Goal: Information Seeking & Learning: Learn about a topic

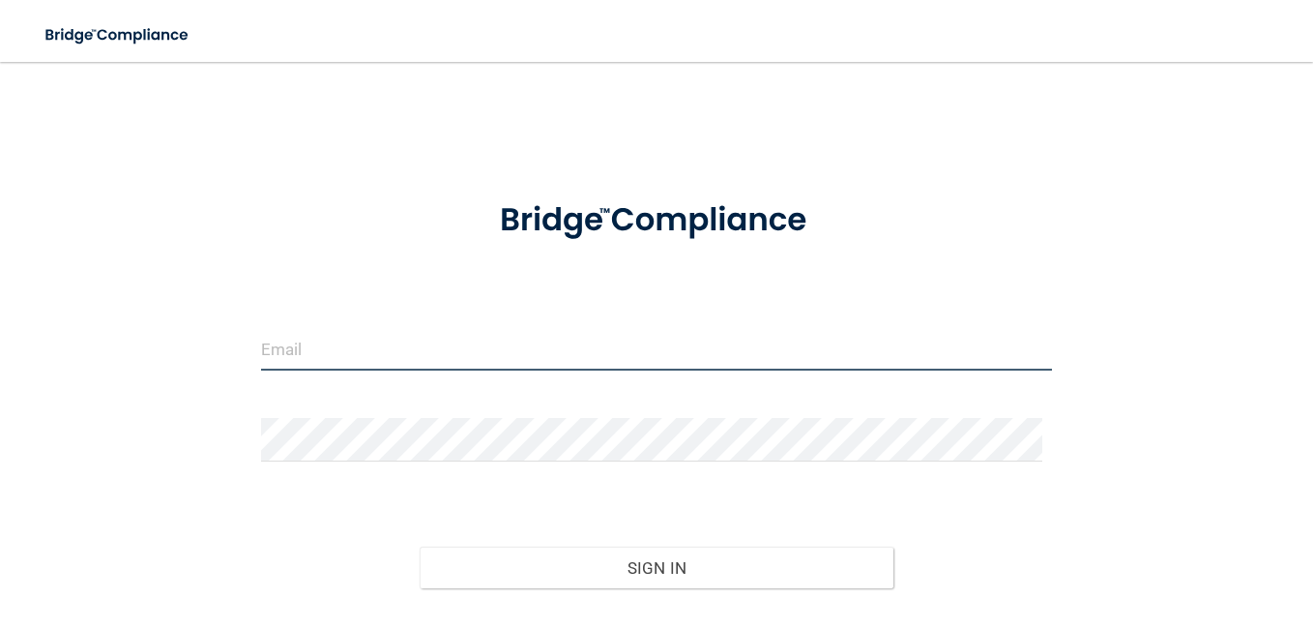
type input "[EMAIL_ADDRESS][DOMAIN_NAME]"
click at [621, 330] on input "[EMAIL_ADDRESS][DOMAIN_NAME]" at bounding box center [656, 349] width 791 height 44
click at [611, 353] on input "[EMAIL_ADDRESS][DOMAIN_NAME]" at bounding box center [656, 349] width 791 height 44
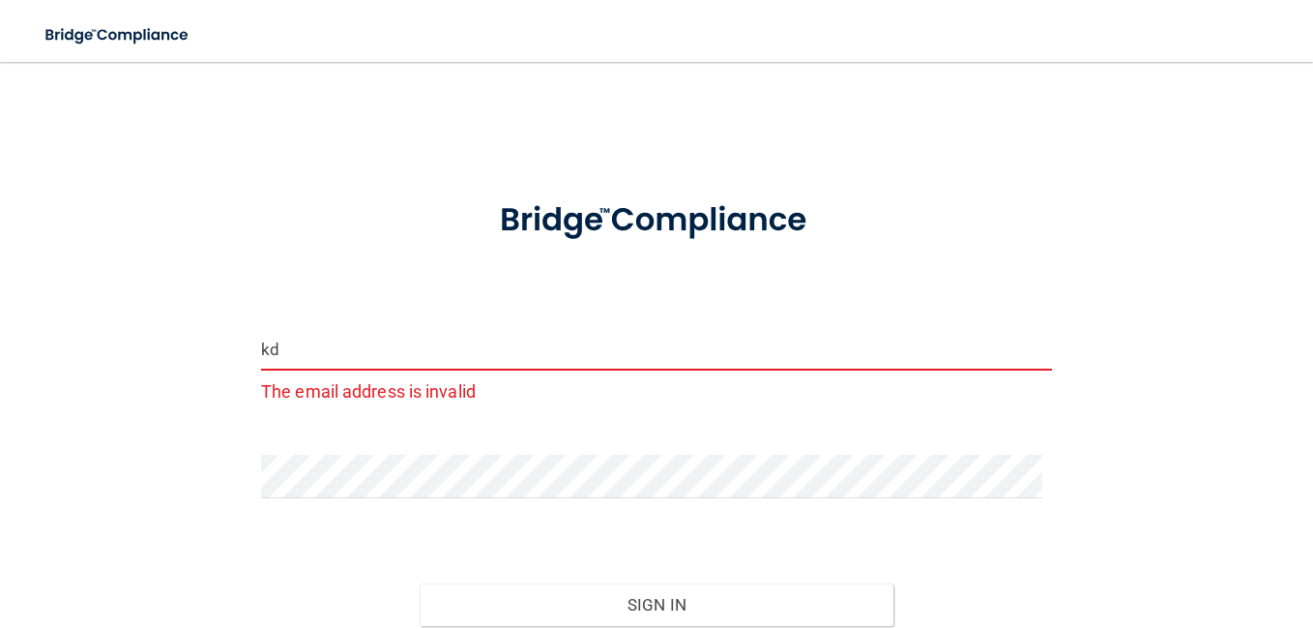
type input "k"
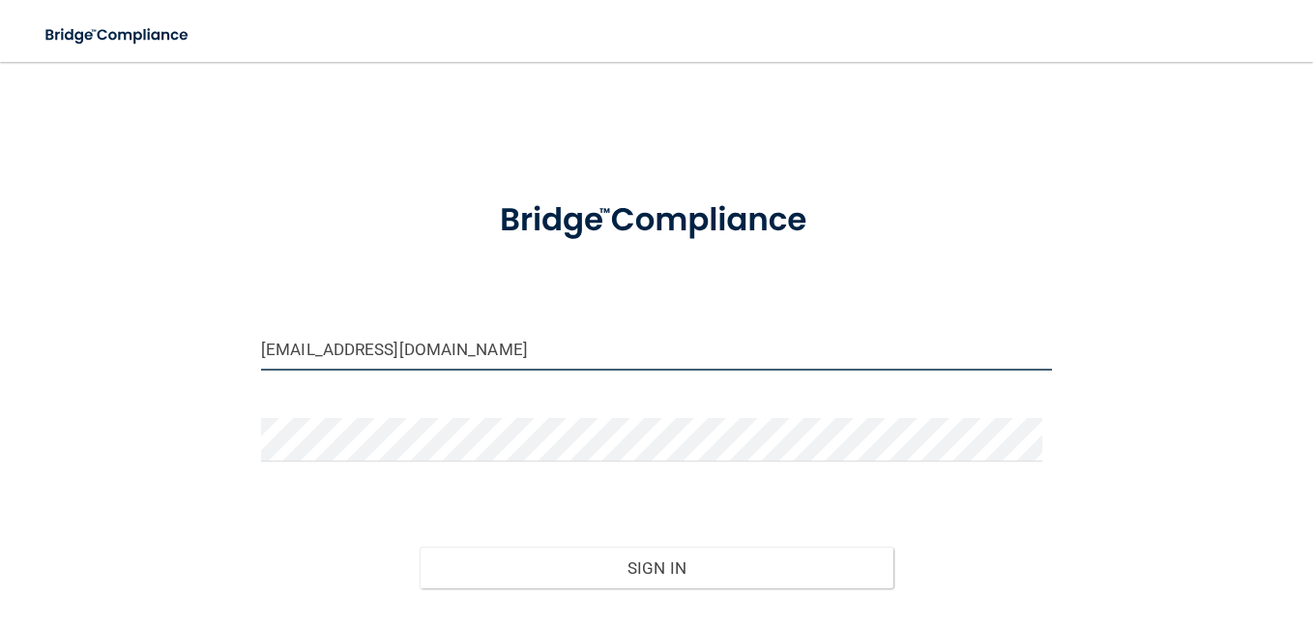
type input "[EMAIL_ADDRESS][DOMAIN_NAME]"
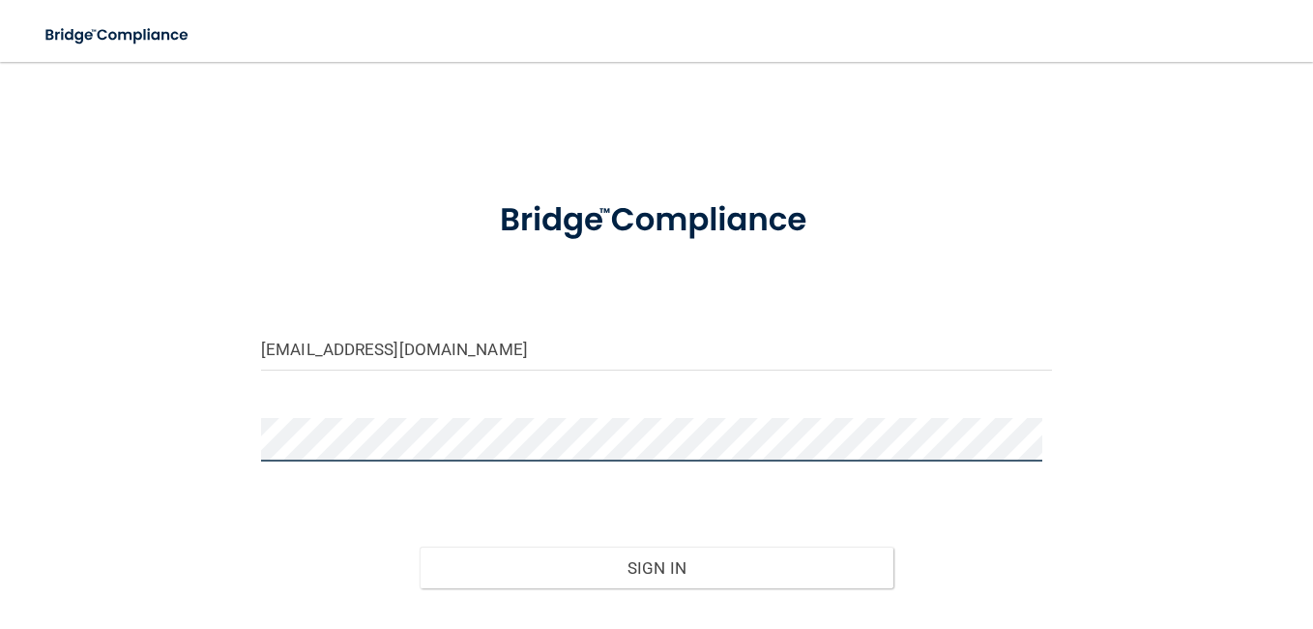
click at [420, 546] on button "Sign In" at bounding box center [657, 567] width 475 height 43
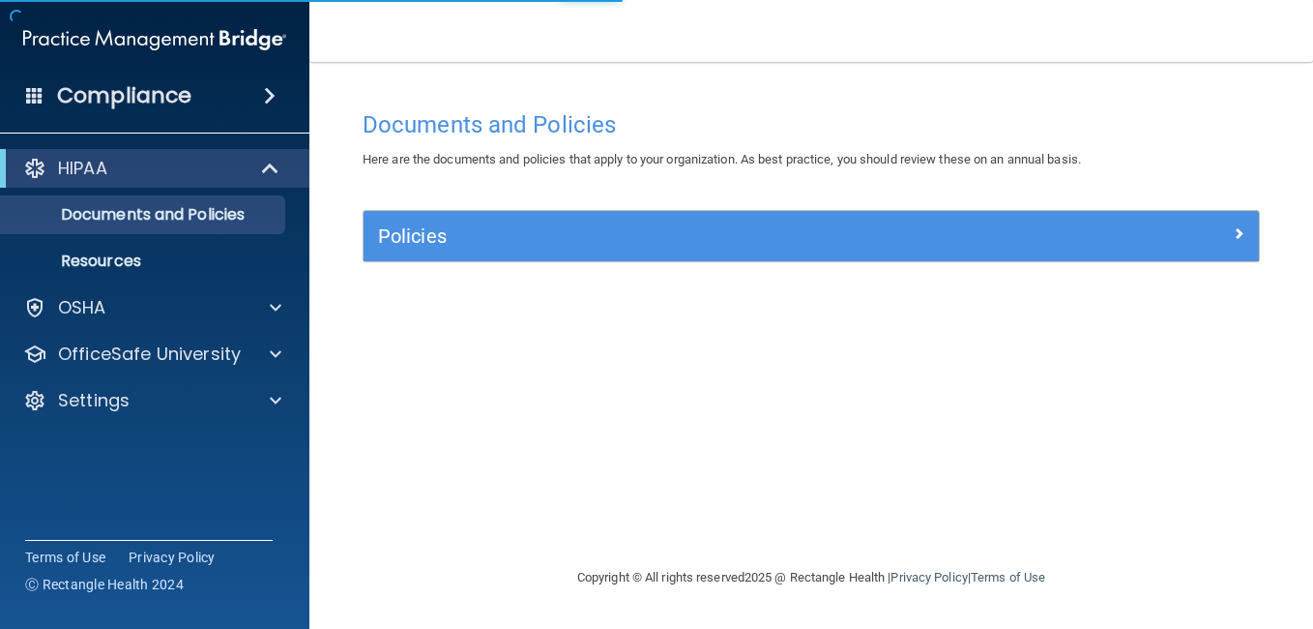
click at [692, 438] on div "Documents and Policies Here are the documents and policies that apply to your o…" at bounding box center [811, 333] width 926 height 465
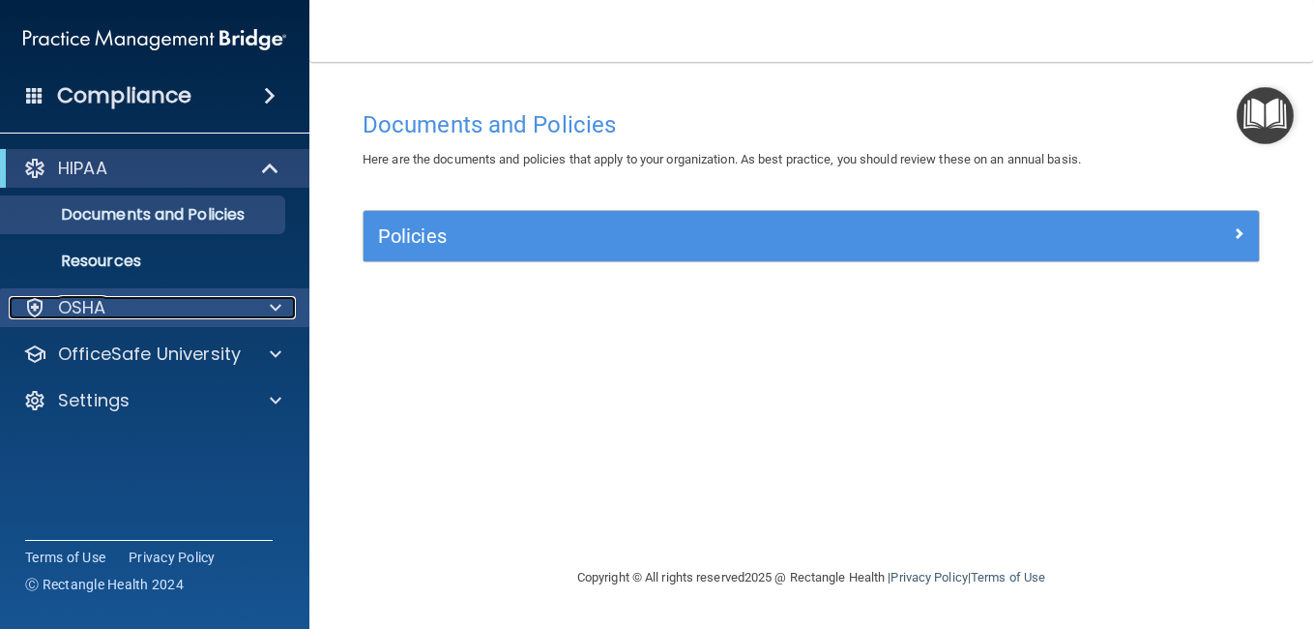
click at [268, 310] on div at bounding box center [273, 307] width 48 height 23
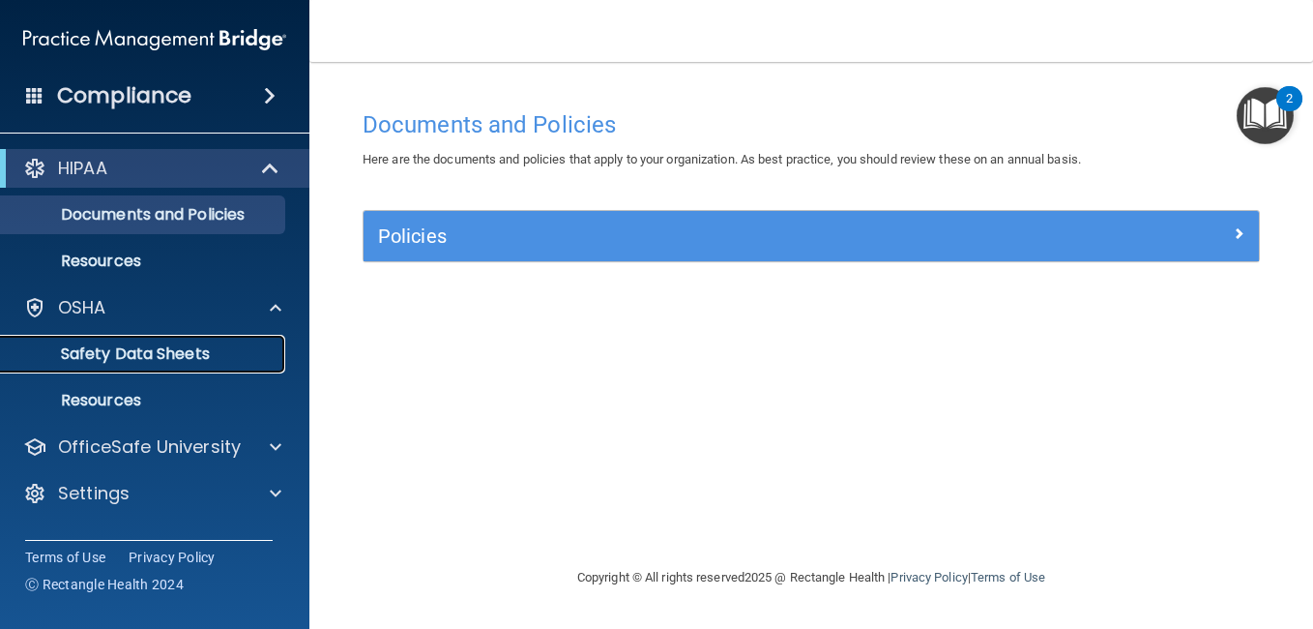
click at [230, 357] on p "Safety Data Sheets" at bounding box center [145, 353] width 264 height 19
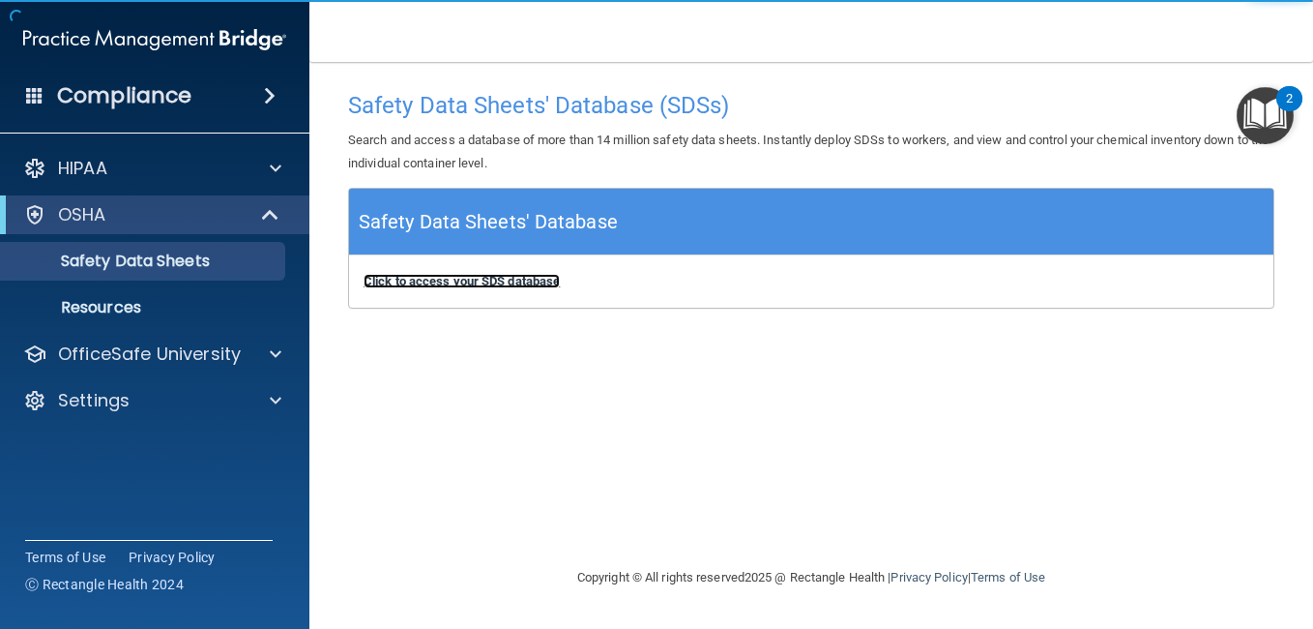
click at [482, 279] on b "Click to access your SDS database" at bounding box center [462, 281] width 196 height 15
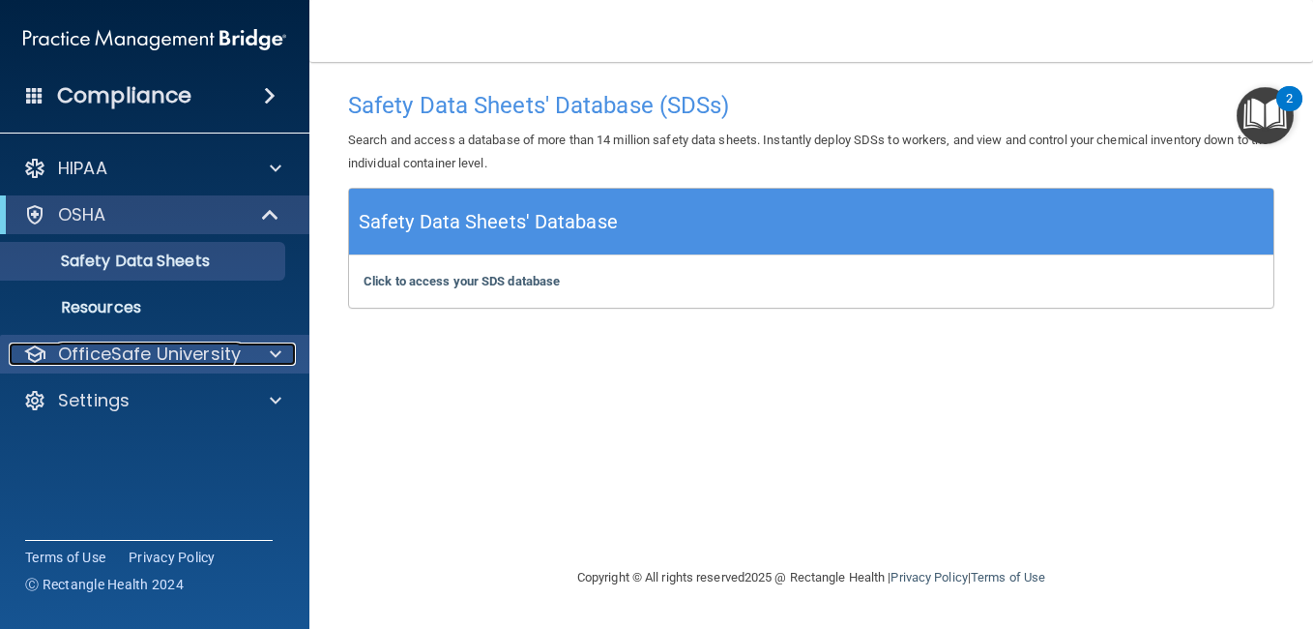
click at [206, 359] on p "OfficeSafe University" at bounding box center [149, 353] width 183 height 23
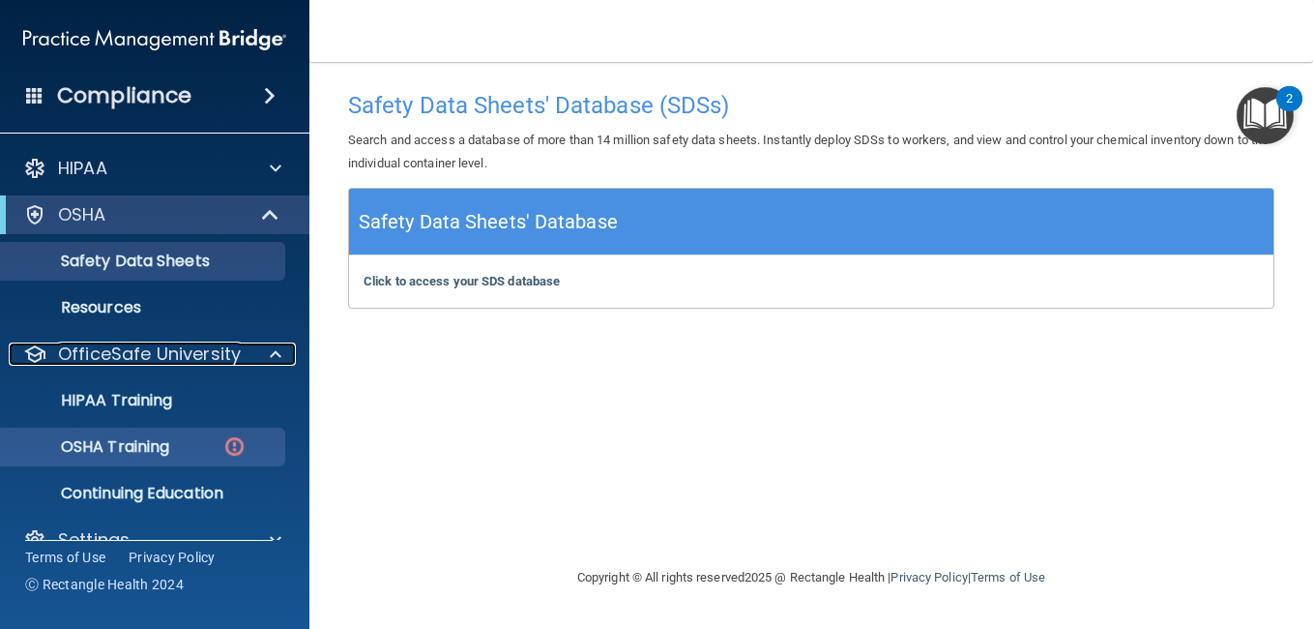
scroll to position [25, 0]
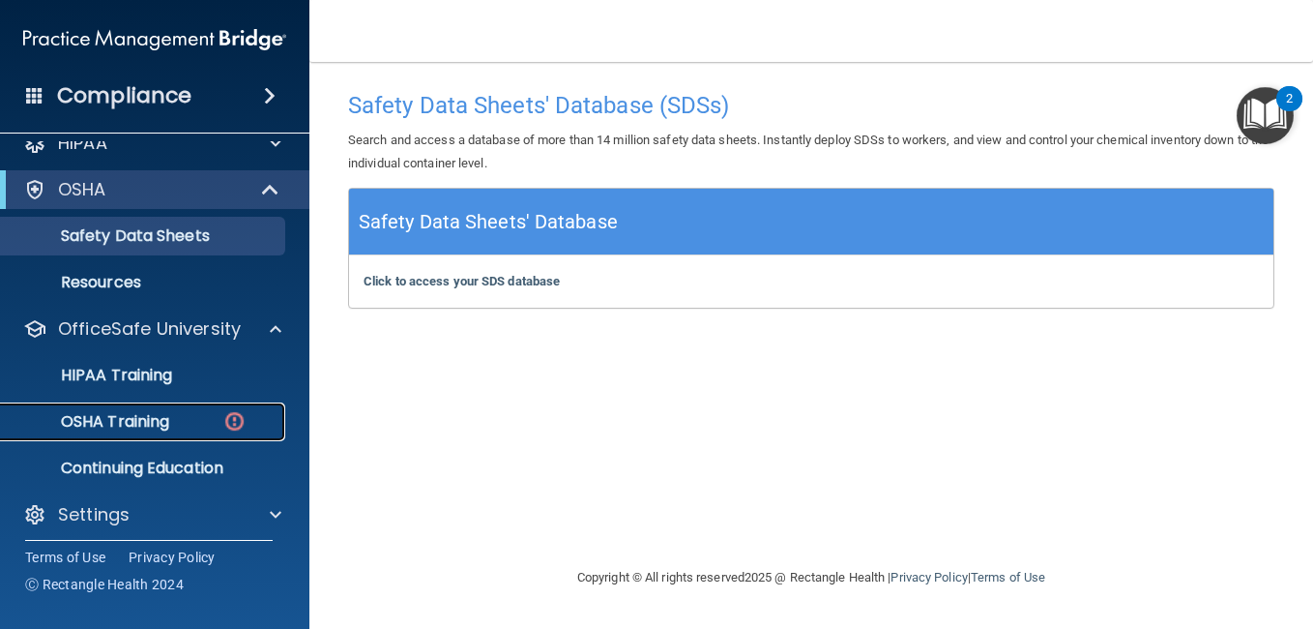
click at [176, 426] on div "OSHA Training" at bounding box center [145, 421] width 264 height 19
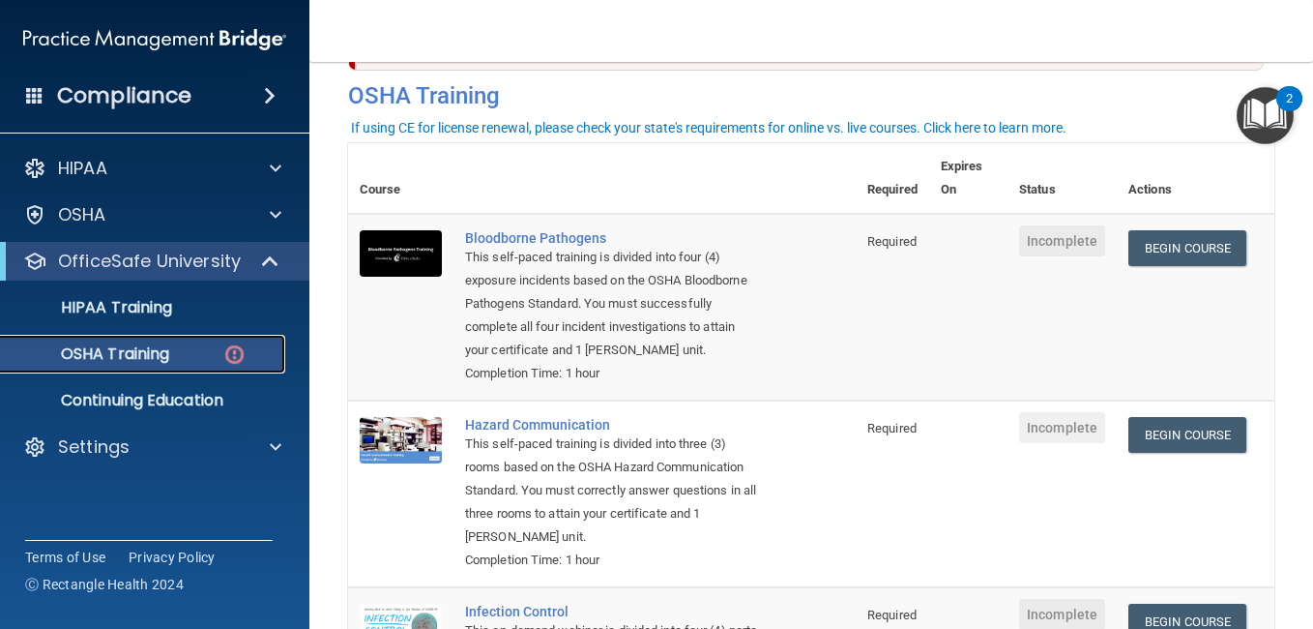
scroll to position [81, 0]
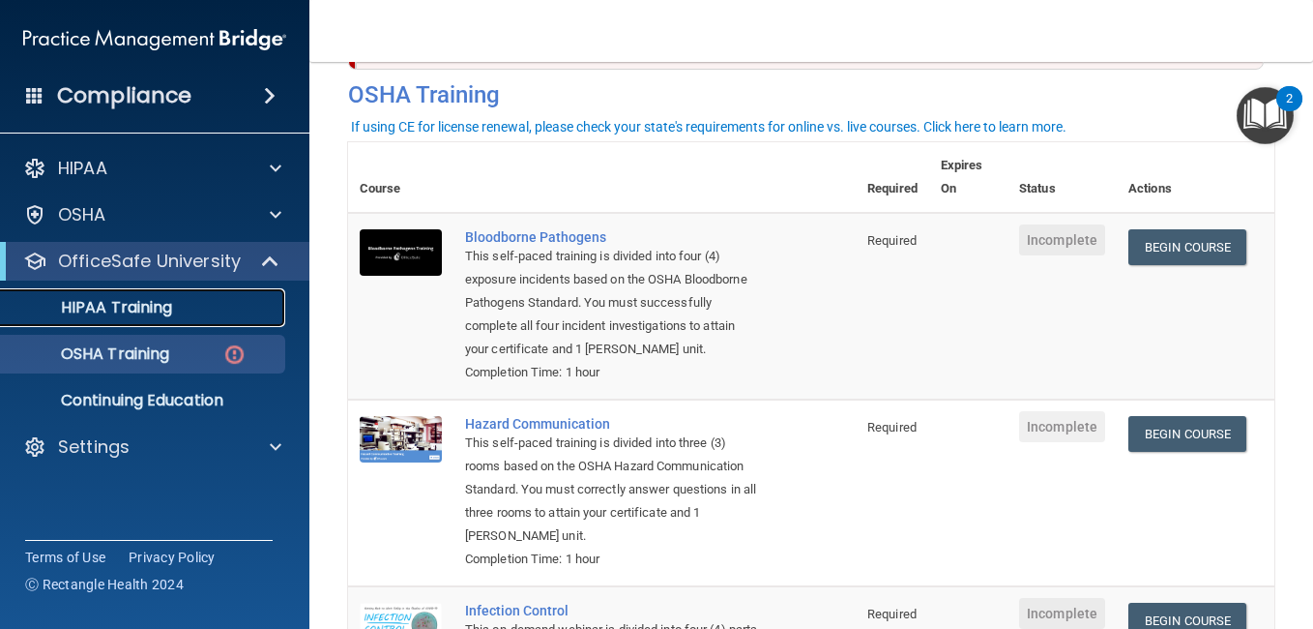
click at [214, 318] on link "HIPAA Training" at bounding box center [133, 307] width 305 height 39
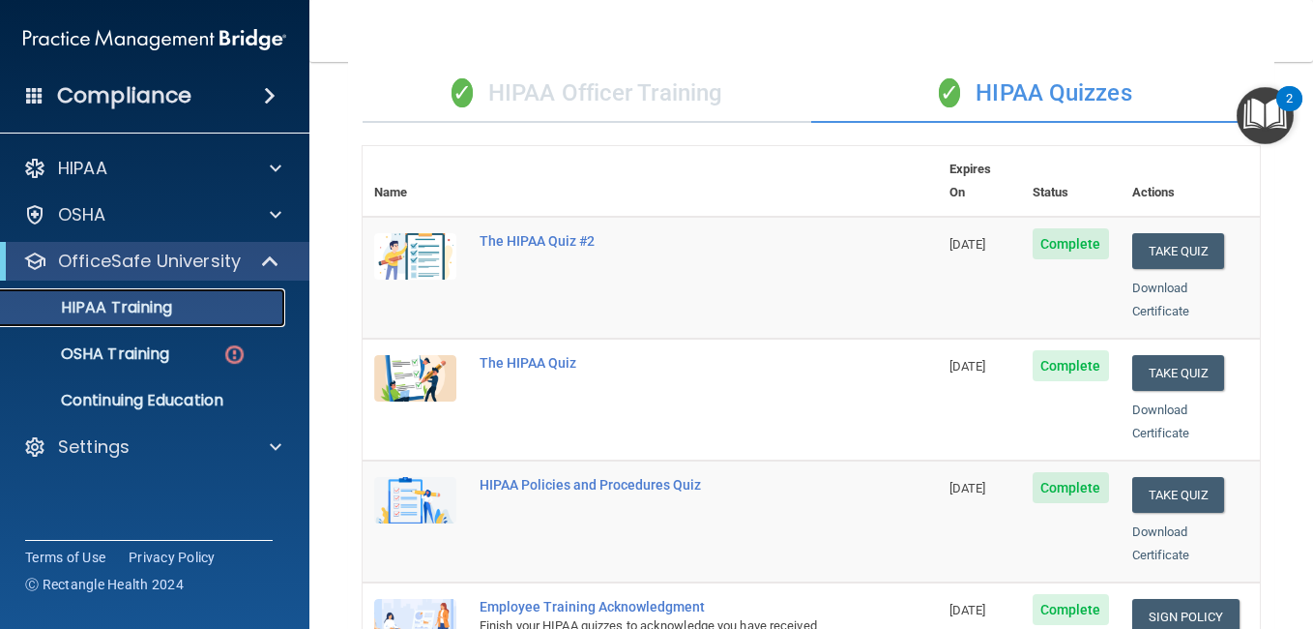
scroll to position [138, 0]
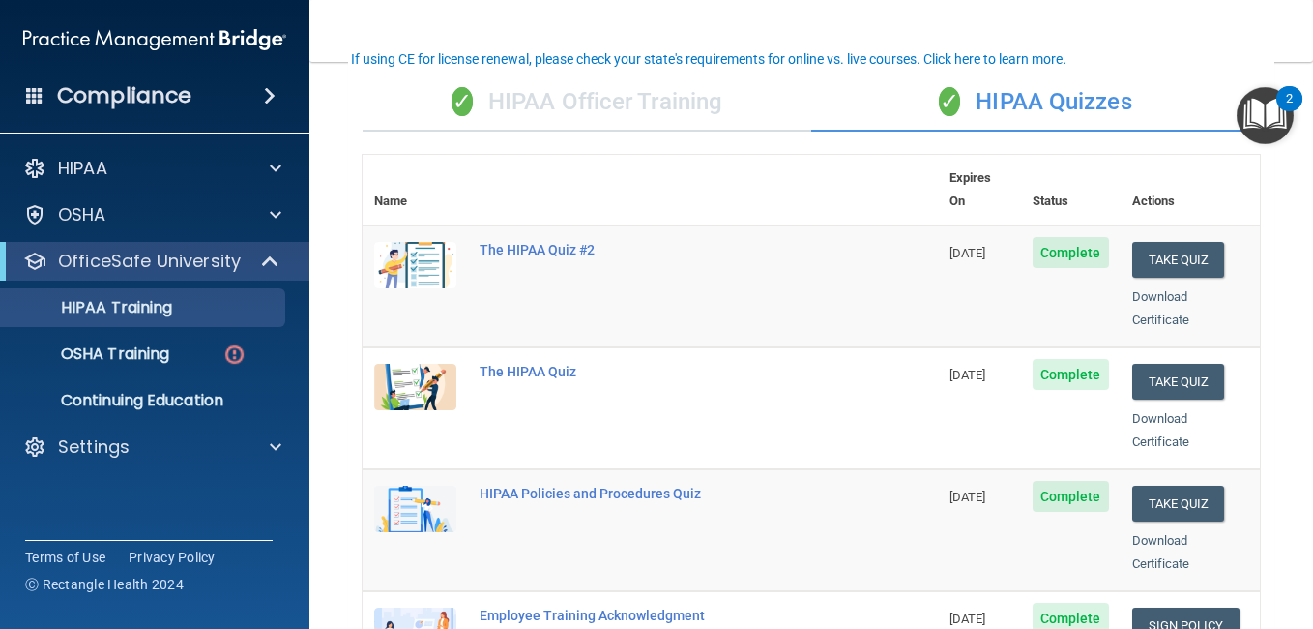
click at [669, 108] on div "✓ HIPAA Officer Training" at bounding box center [587, 102] width 449 height 58
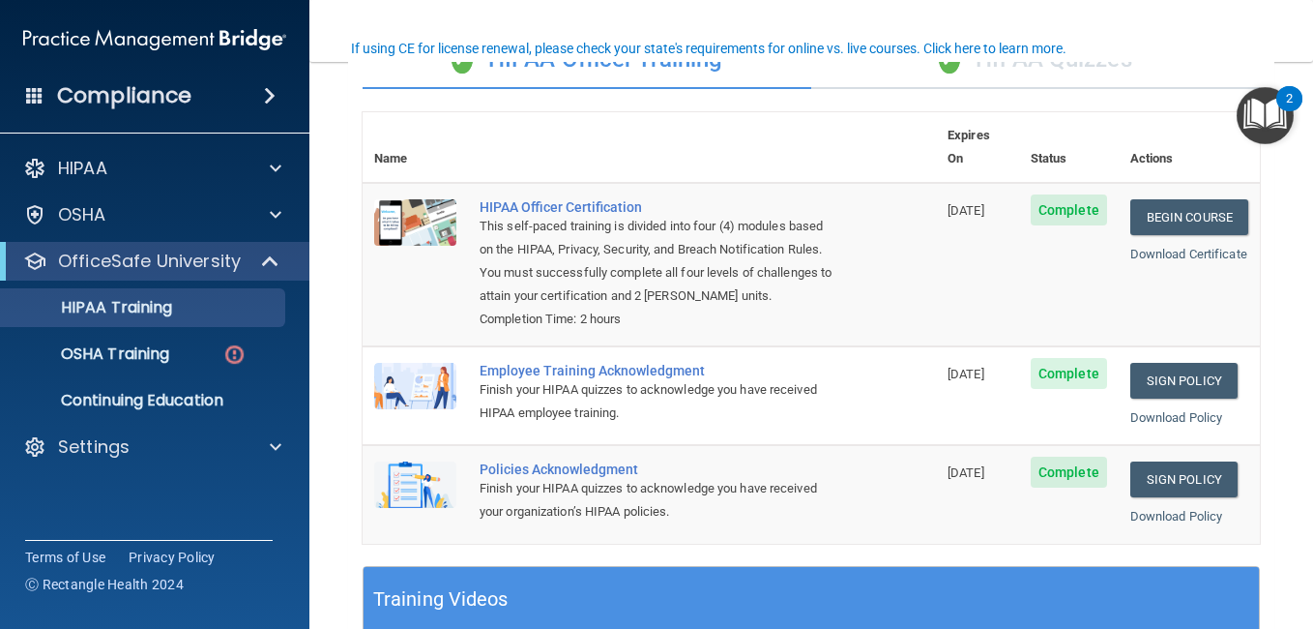
scroll to position [147, 0]
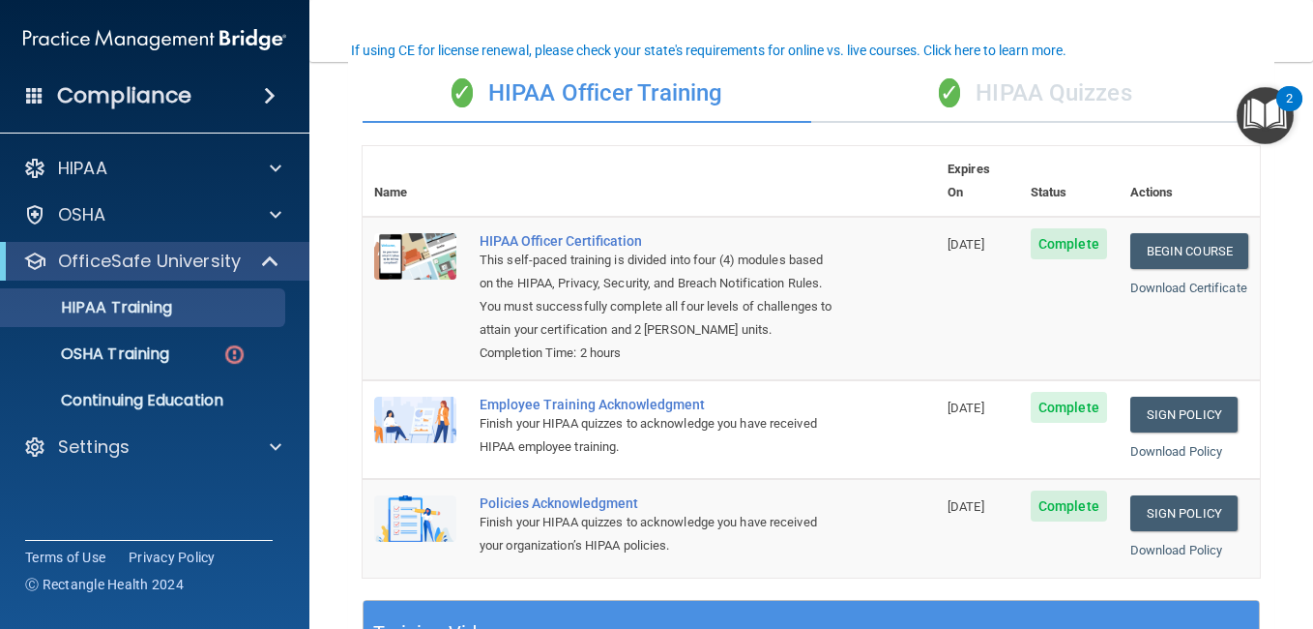
click at [990, 109] on div "✓ HIPAA Quizzes" at bounding box center [1035, 94] width 449 height 58
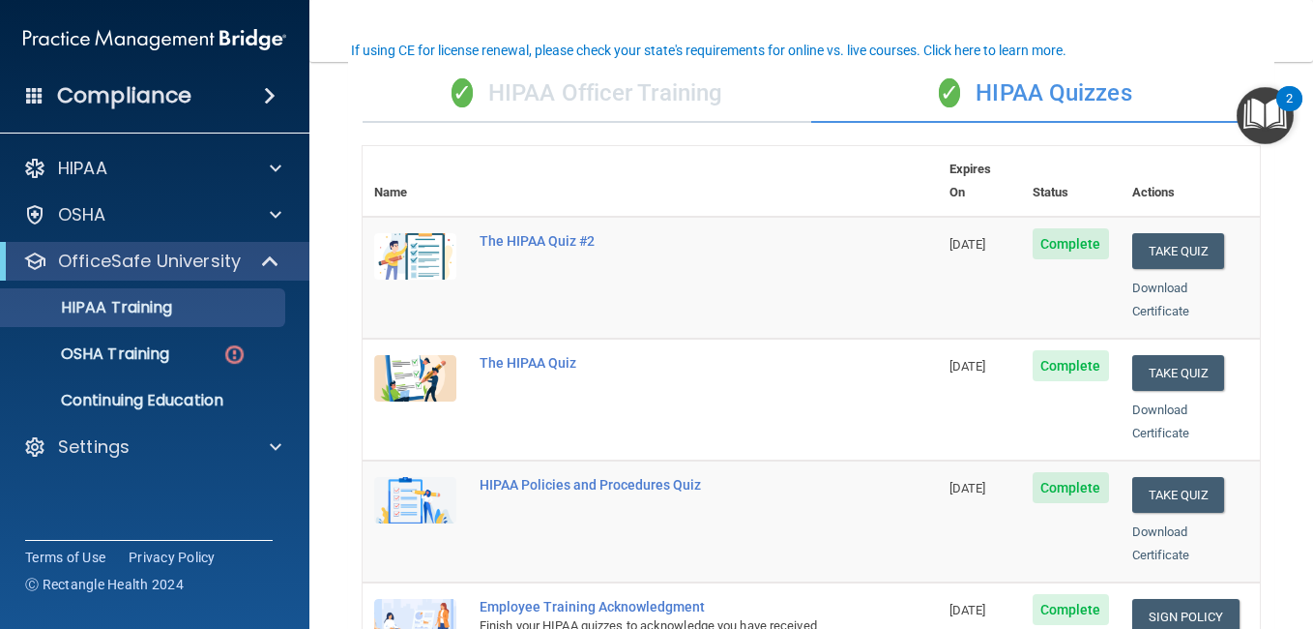
click at [1249, 107] on img "Open Resource Center, 2 new notifications" at bounding box center [1265, 115] width 57 height 57
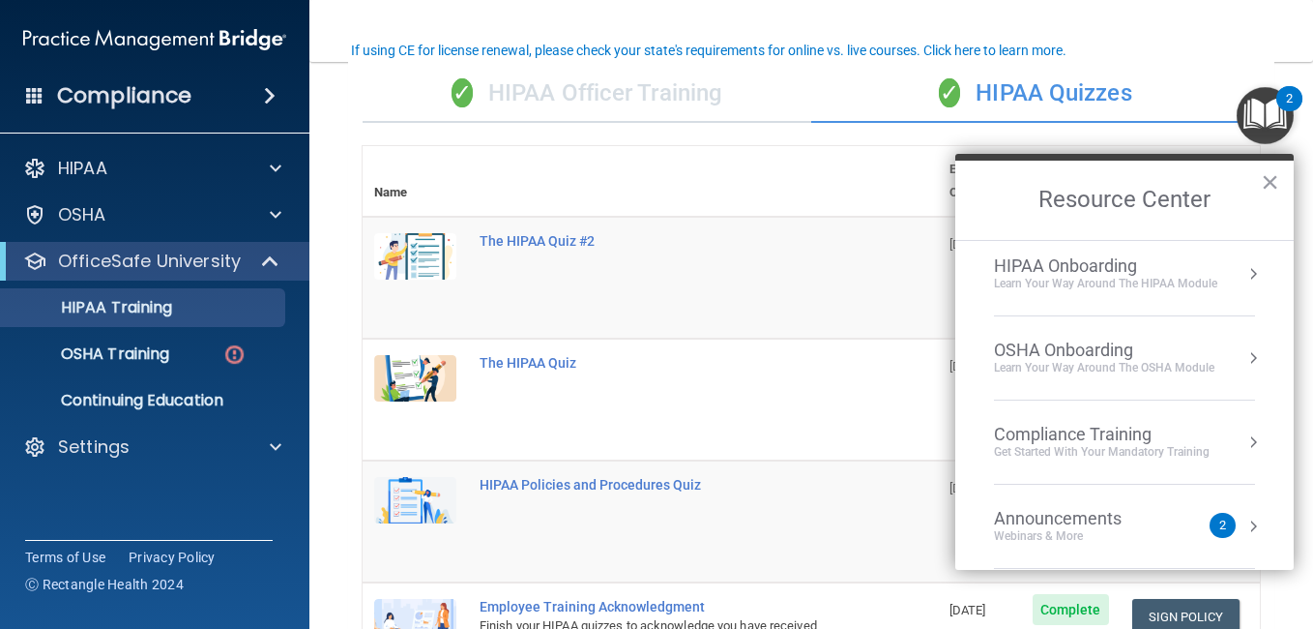
scroll to position [10, 0]
click at [1210, 523] on div "2" at bounding box center [1223, 524] width 26 height 25
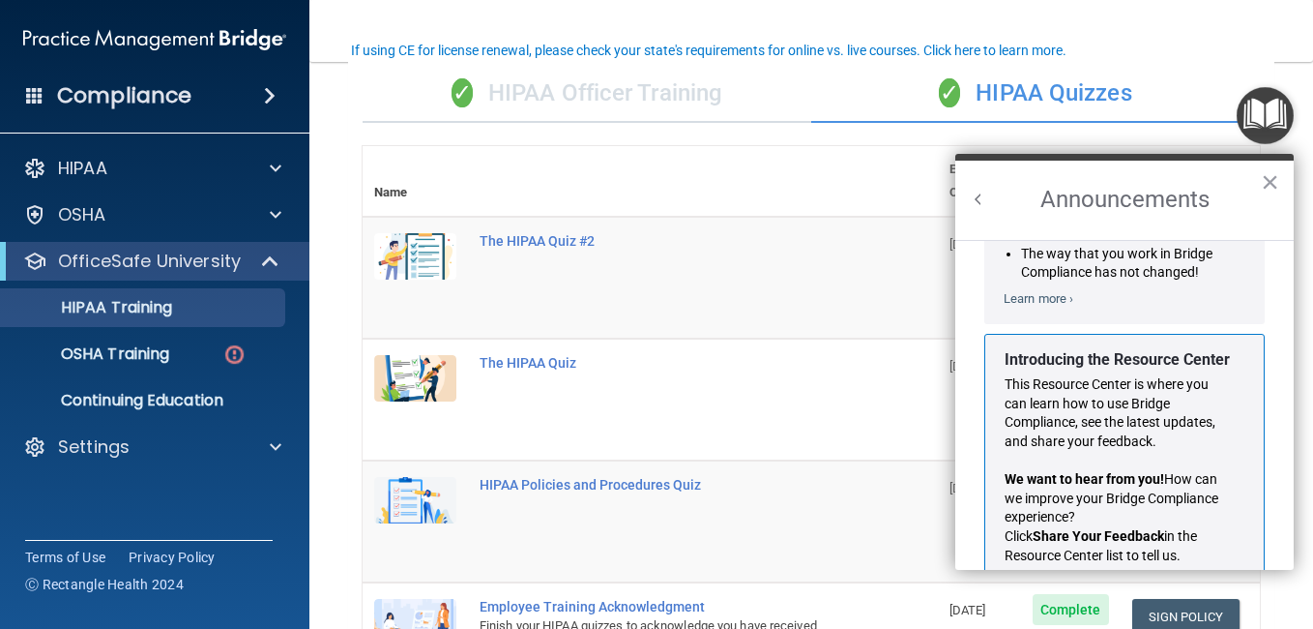
scroll to position [339, 0]
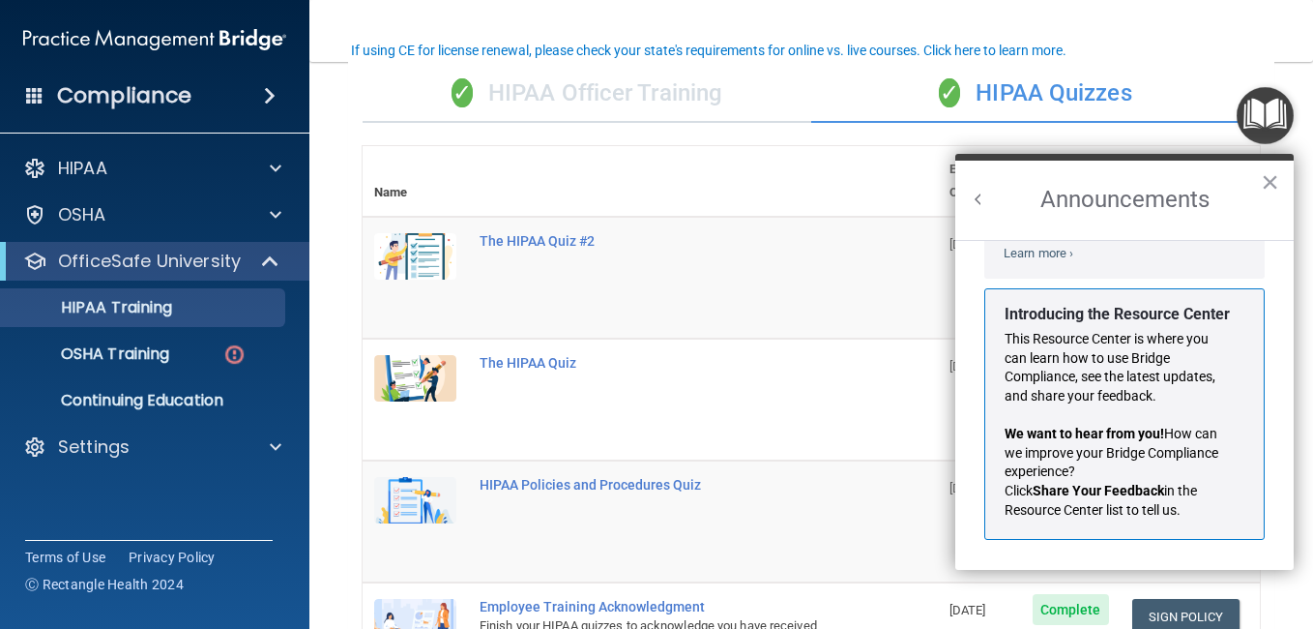
click at [979, 199] on button "Back to Resource Center Home" at bounding box center [978, 199] width 19 height 19
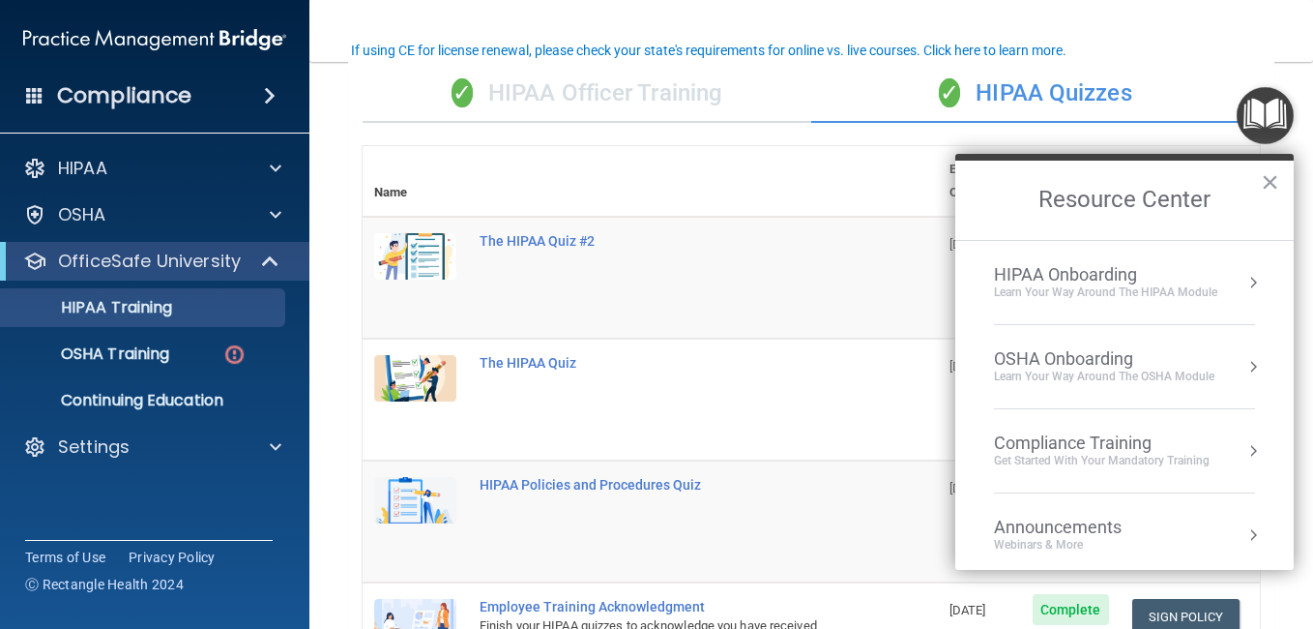
scroll to position [315, 0]
click at [1143, 452] on div "Compliance Training" at bounding box center [1102, 442] width 216 height 21
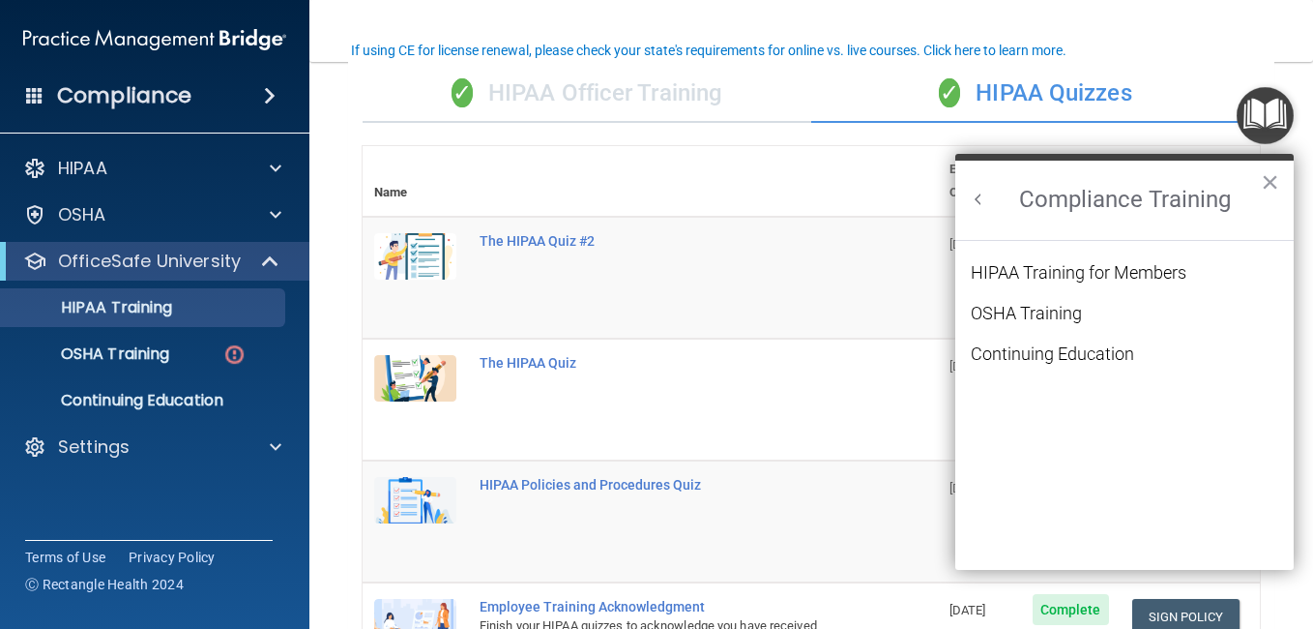
scroll to position [0, 0]
click at [971, 190] on button "Back to Resource Center Home" at bounding box center [978, 199] width 19 height 19
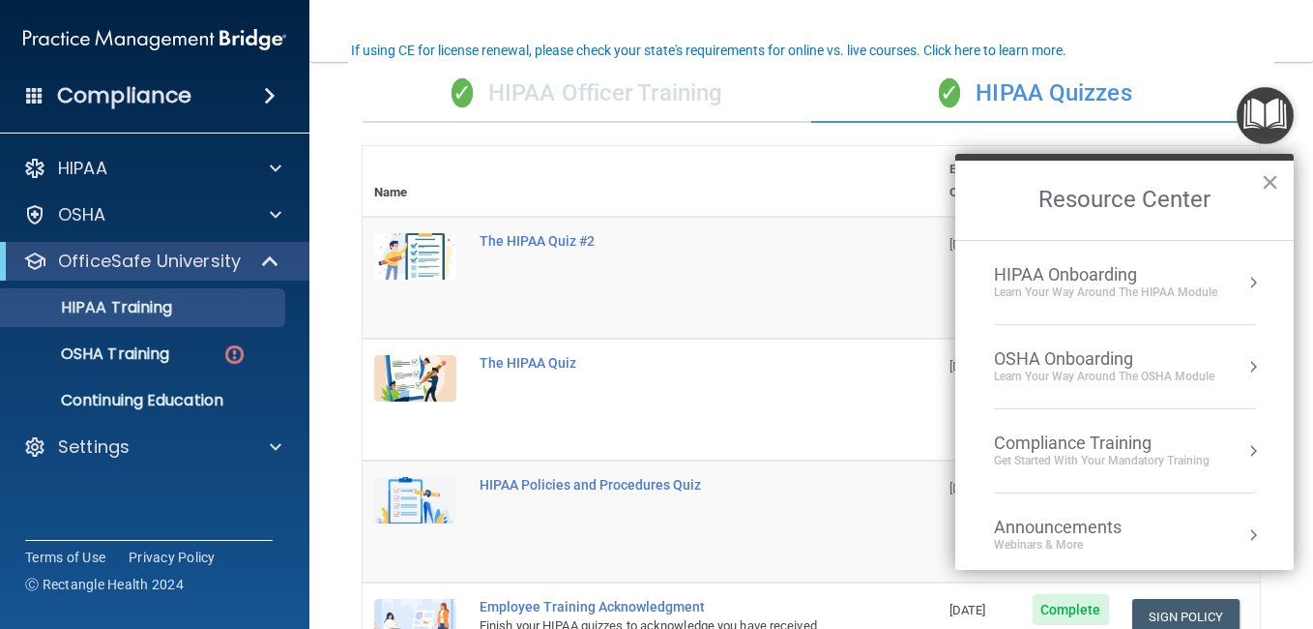
click at [1119, 363] on div "OSHA Onboarding" at bounding box center [1104, 358] width 220 height 21
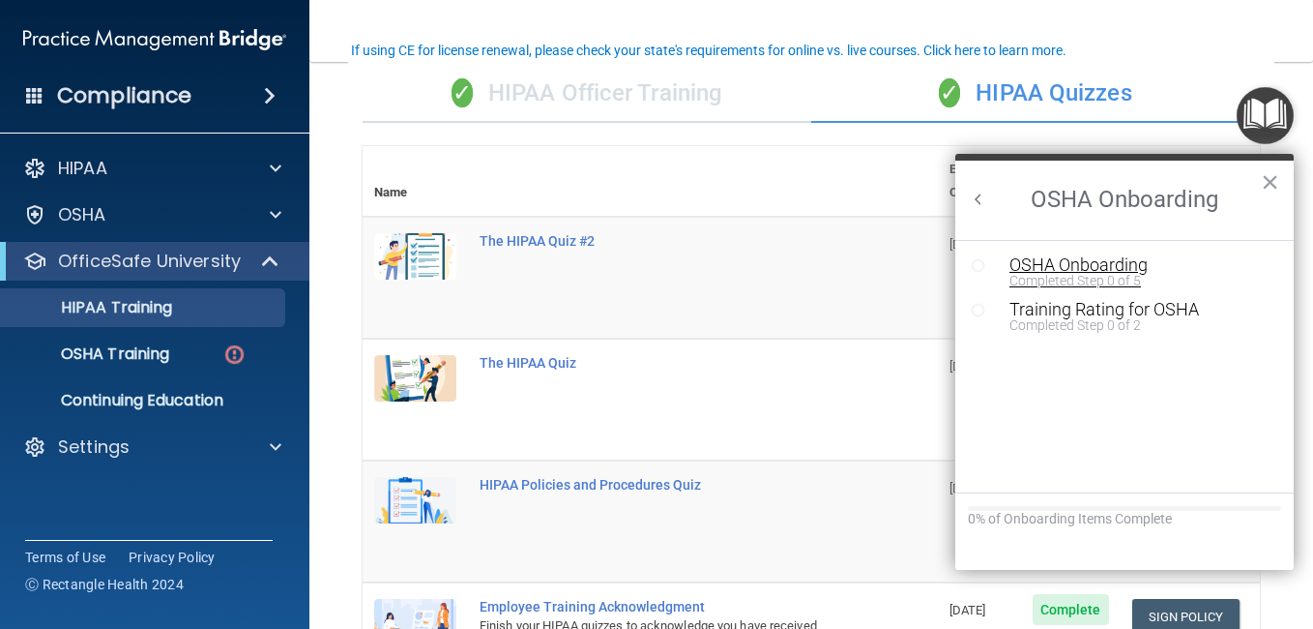
click at [1068, 258] on div "OSHA Onboarding" at bounding box center [1138, 264] width 259 height 17
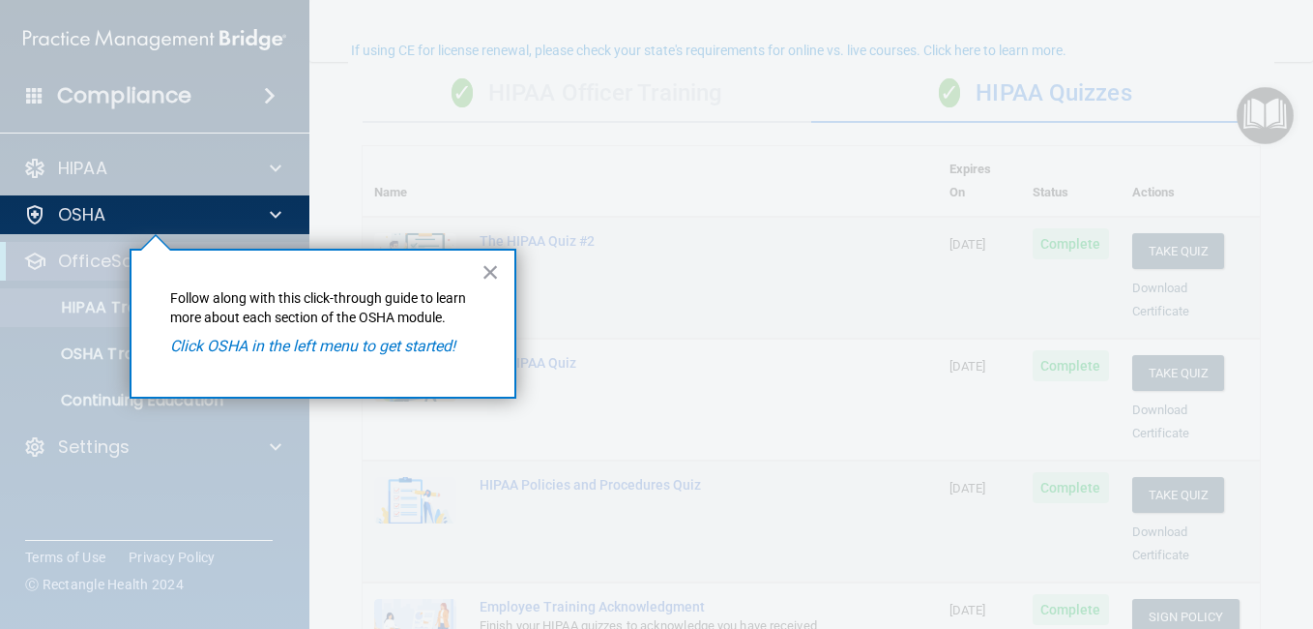
click at [406, 329] on div "× Follow along with this click-through guide to learn more about each section o…" at bounding box center [323, 324] width 387 height 150
drag, startPoint x: 380, startPoint y: 358, endPoint x: 356, endPoint y: 346, distance: 26.8
click at [356, 346] on div "× Follow along with this click-through guide to learn more about each section o…" at bounding box center [323, 324] width 387 height 150
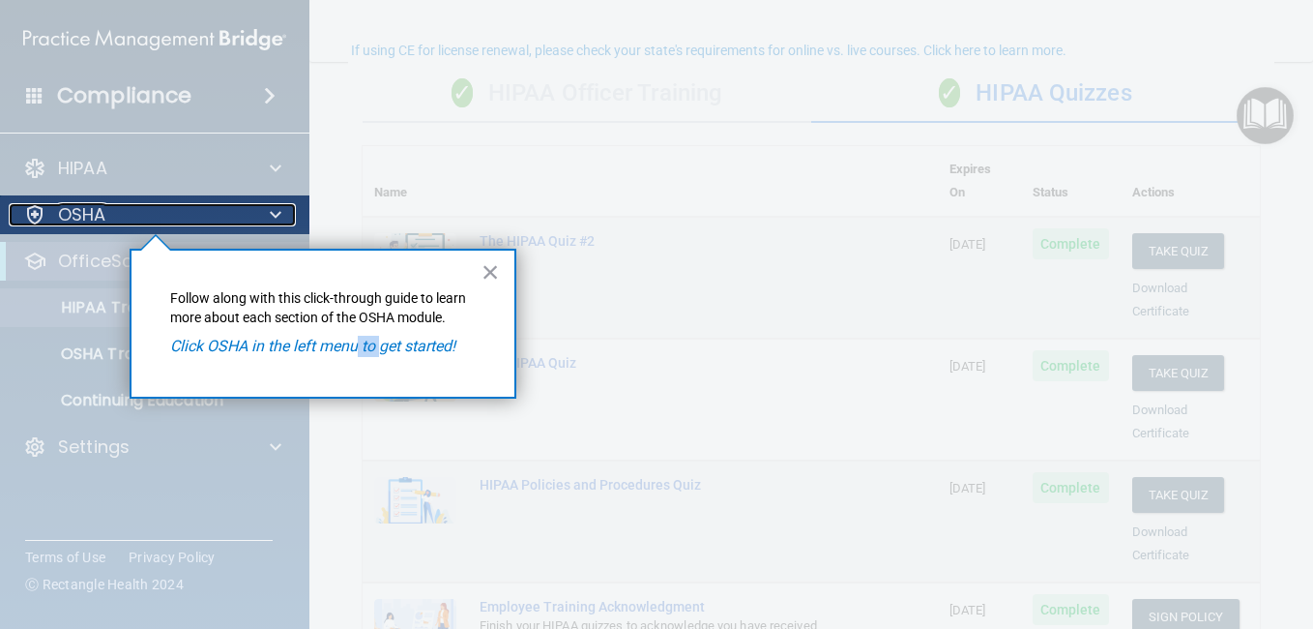
click at [174, 219] on div "OSHA" at bounding box center [129, 214] width 240 height 23
click at [70, 216] on p "OSHA" at bounding box center [82, 214] width 48 height 23
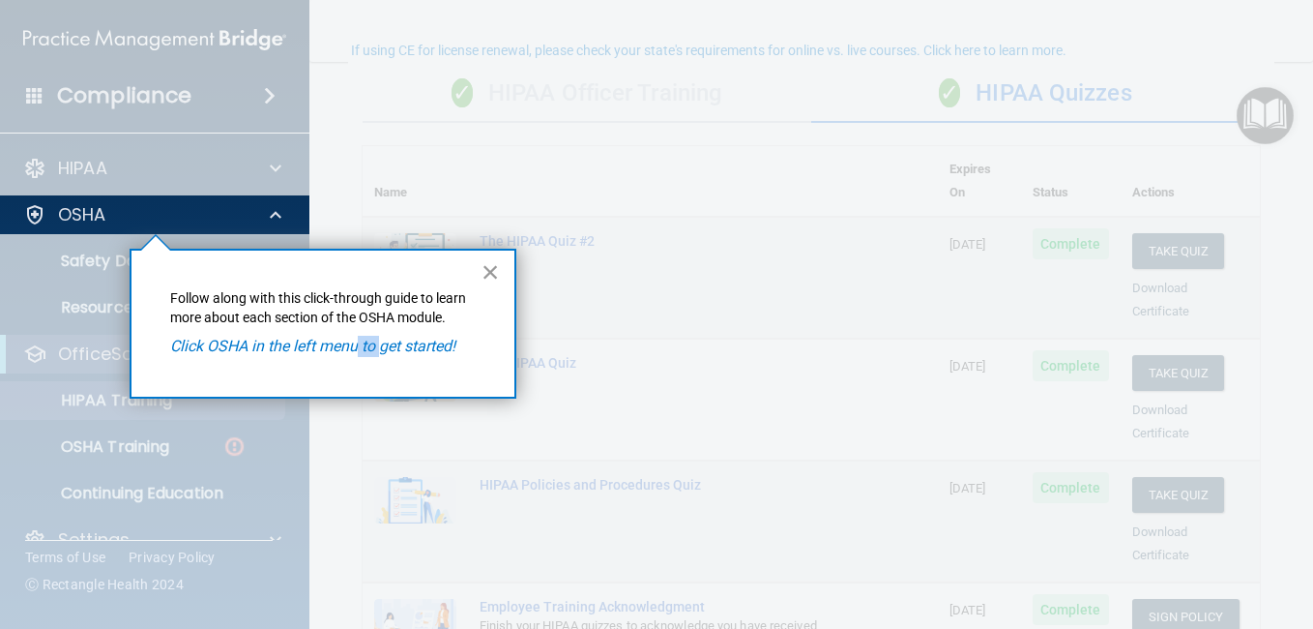
click at [482, 271] on button "×" at bounding box center [491, 271] width 18 height 31
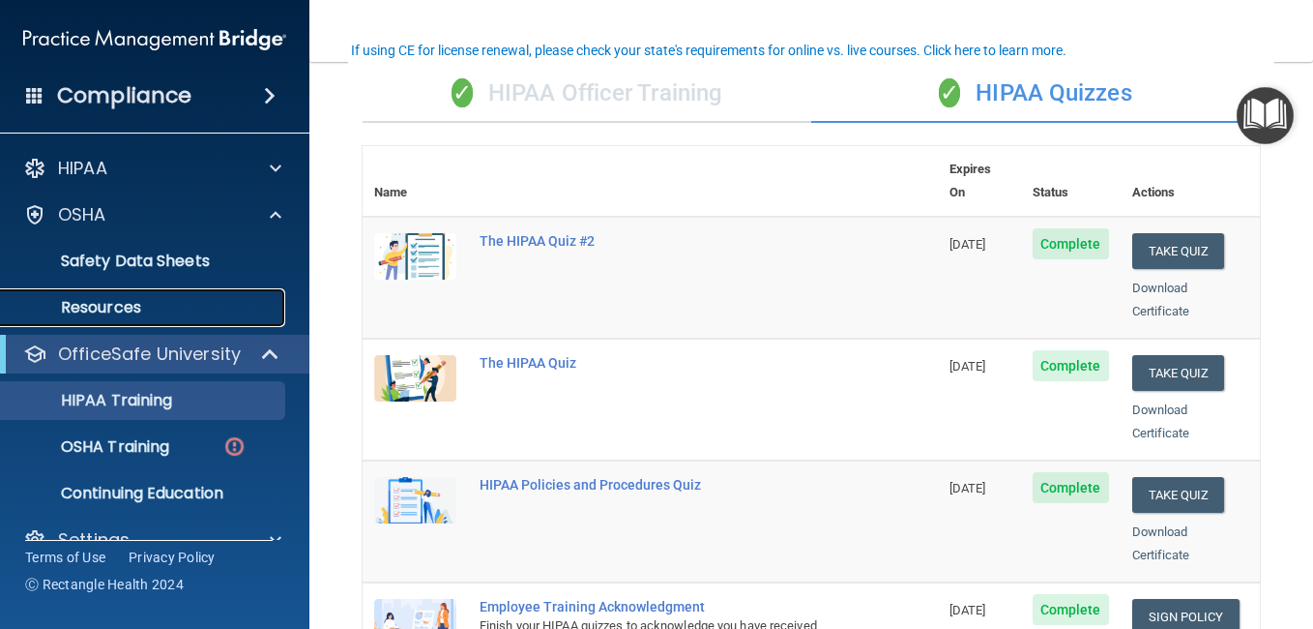
click at [173, 290] on link "Resources" at bounding box center [133, 307] width 305 height 39
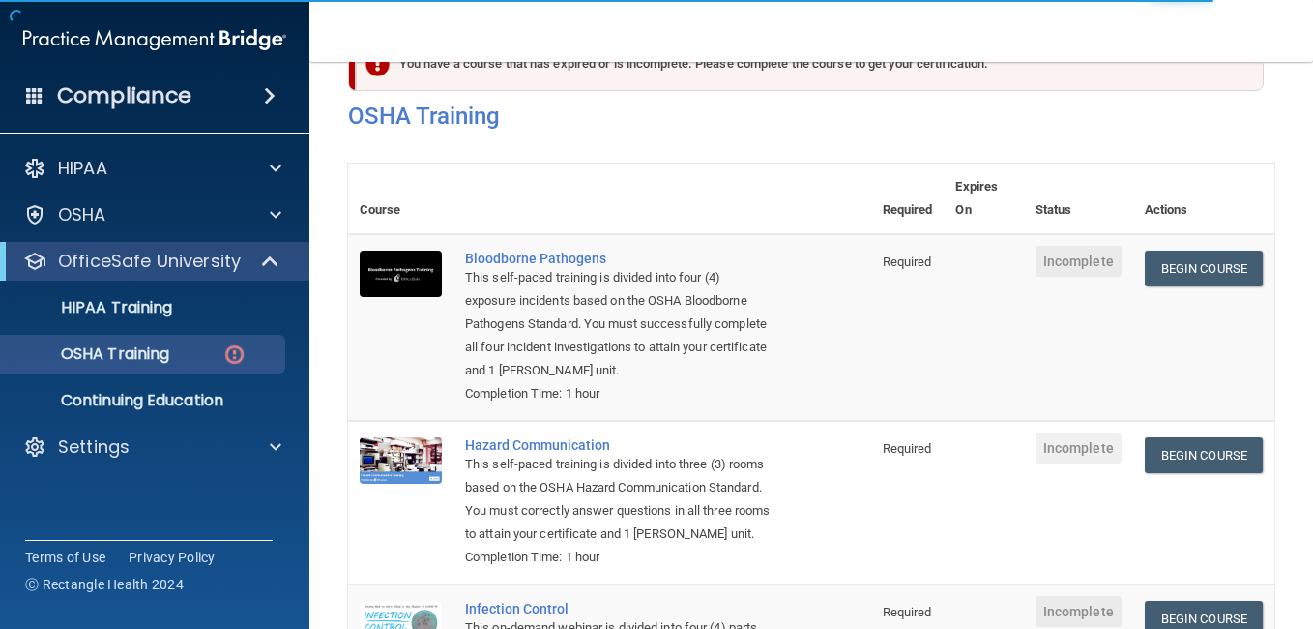
scroll to position [64, 0]
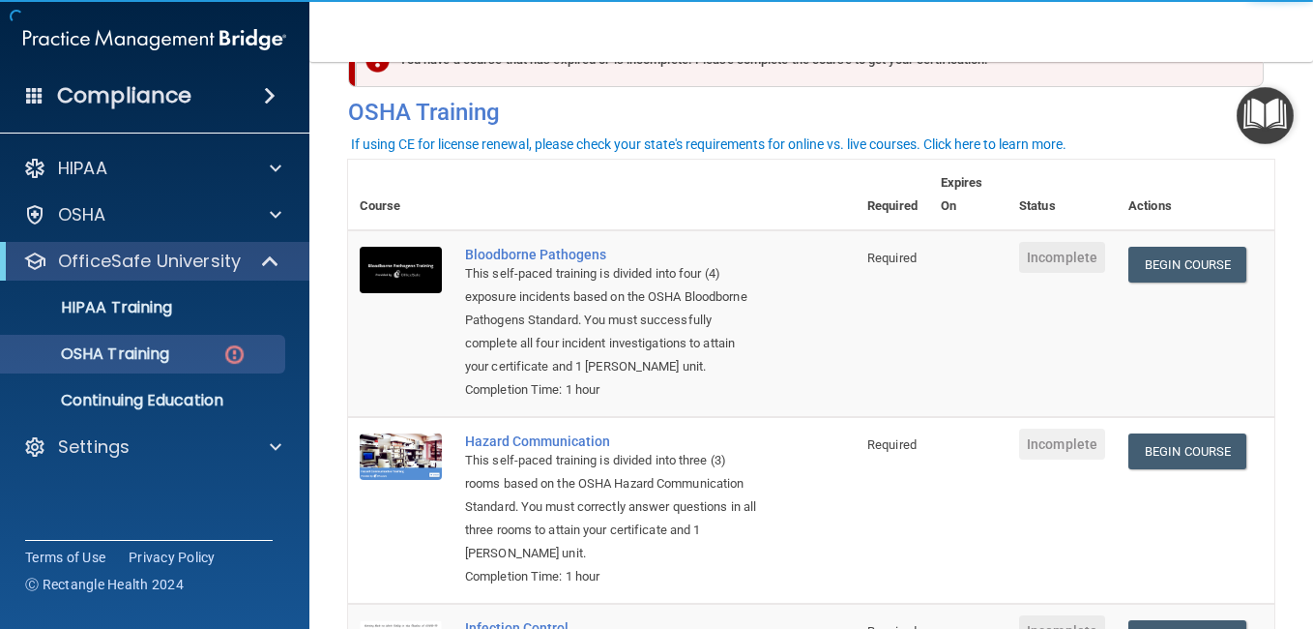
click at [1177, 443] on td "Begin Course Download Certificate" at bounding box center [1196, 510] width 158 height 187
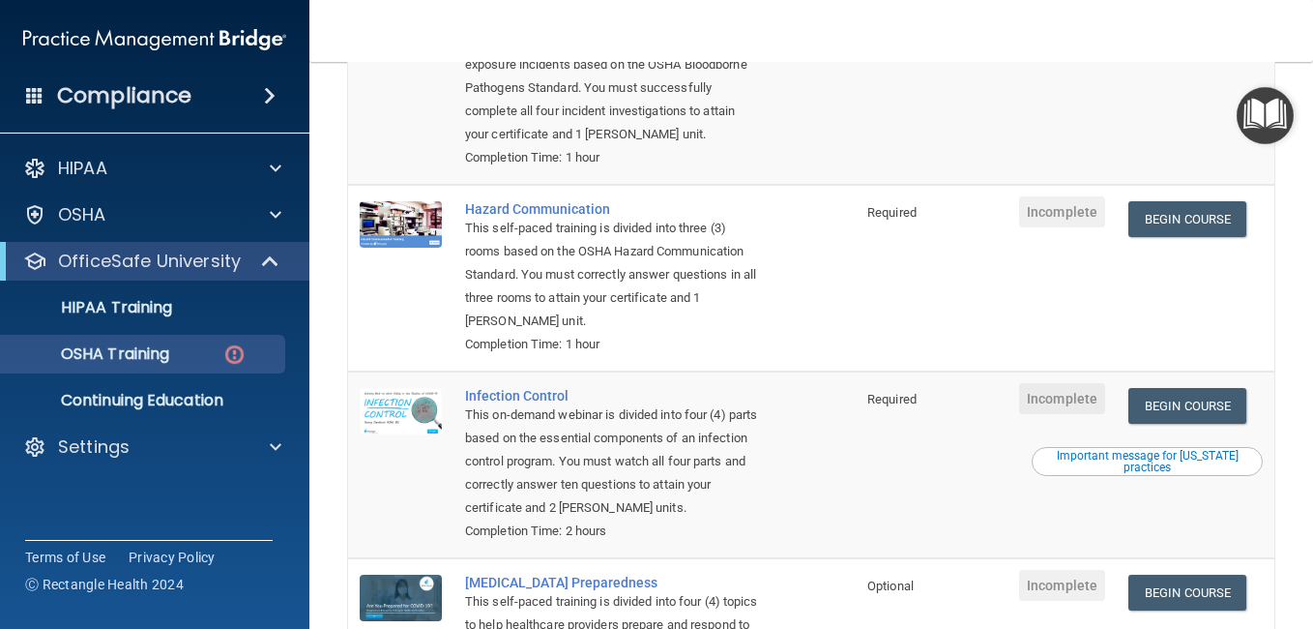
scroll to position [377, 0]
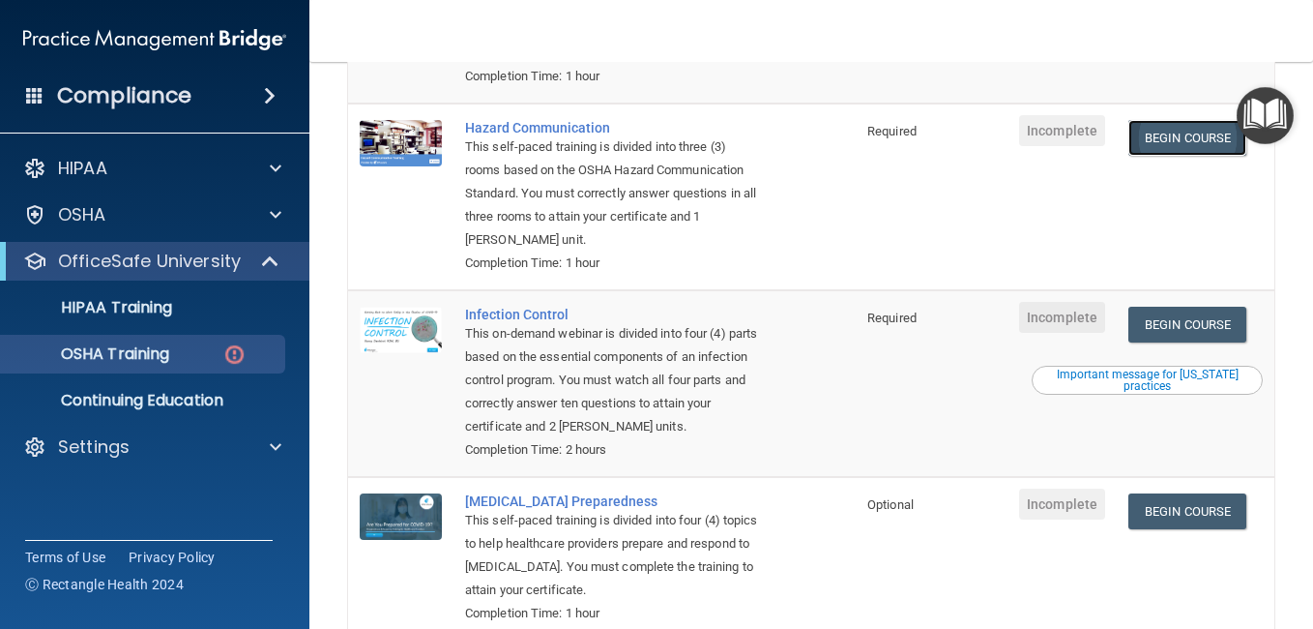
click at [1160, 156] on link "Begin Course" at bounding box center [1187, 138] width 118 height 36
